Goal: Task Accomplishment & Management: Complete application form

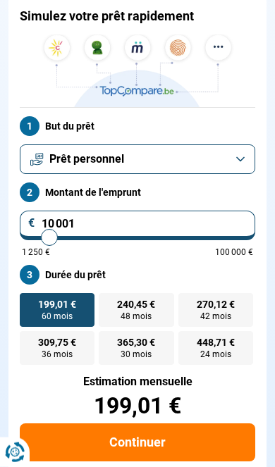
scroll to position [149, 0]
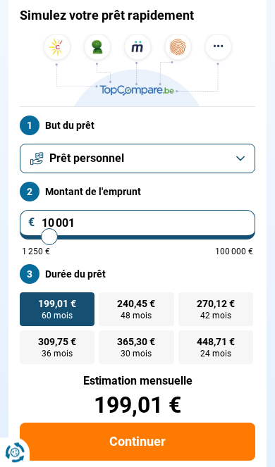
click at [101, 225] on input "10 001" at bounding box center [137, 225] width 235 height 30
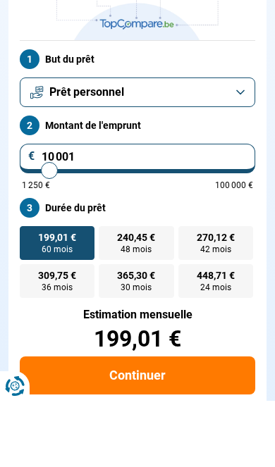
type input "1 000"
type input "1250"
type input "1 250"
type input "1250"
radio input "true"
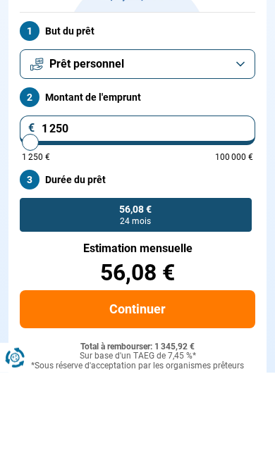
type input "125"
type input "1250"
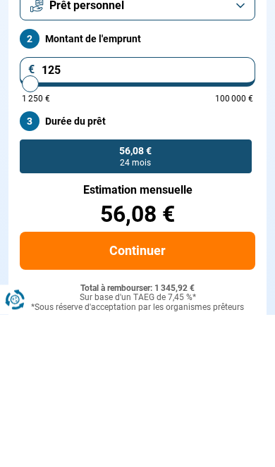
type input "12"
type input "1250"
type input "1"
type input "1250"
type input "10"
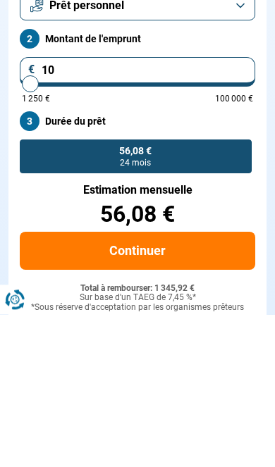
type input "1250"
type input "100"
type input "1250"
type input "1 000"
type input "1250"
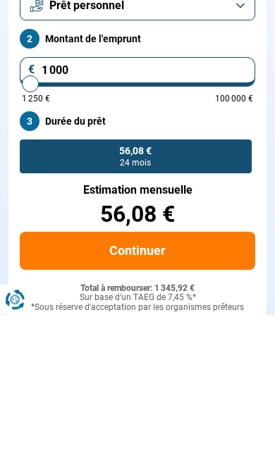
type input "10 000"
type input "10000"
radio input "false"
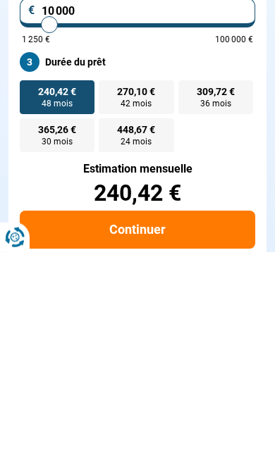
scroll to position [147, 0]
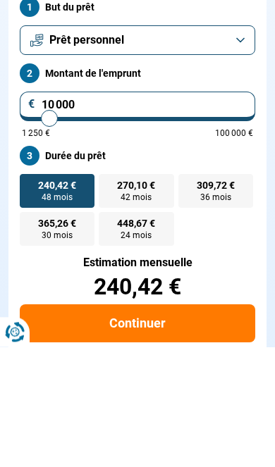
type input "1 000"
type input "1250"
type input "100"
type input "1250"
type input "10"
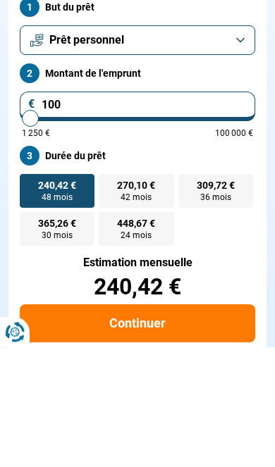
type input "1250"
type input "1"
type input "1250"
type input "0"
type input "1250"
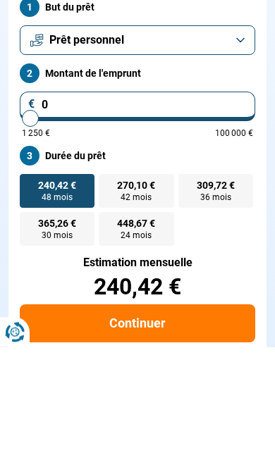
type input "2"
type input "1250"
type input "20"
type input "1250"
type input "200"
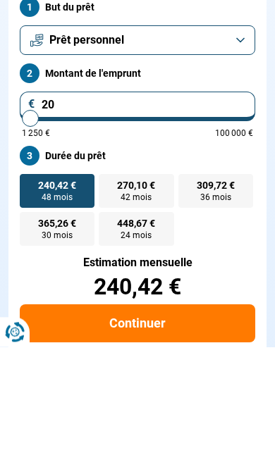
type input "1250"
type input "2 000"
type input "2000"
type input "20 000"
type input "20000"
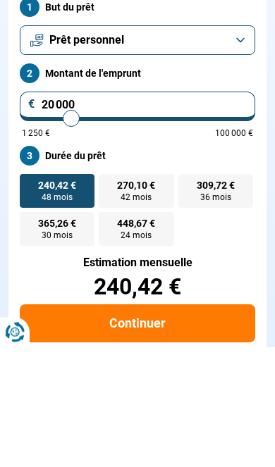
radio input "false"
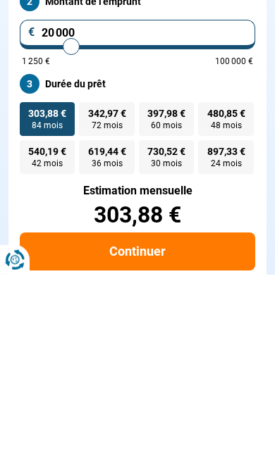
click at [101, 425] on button "Continuer" at bounding box center [137, 444] width 235 height 38
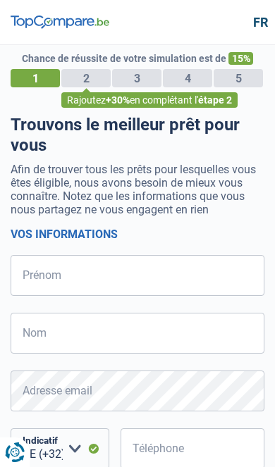
select select "32"
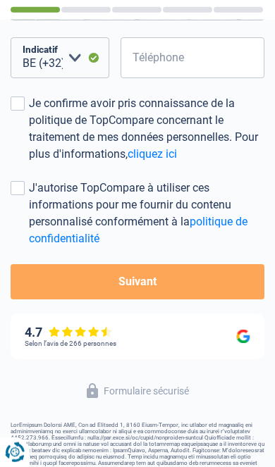
scroll to position [387, 0]
